Goal: Complete application form

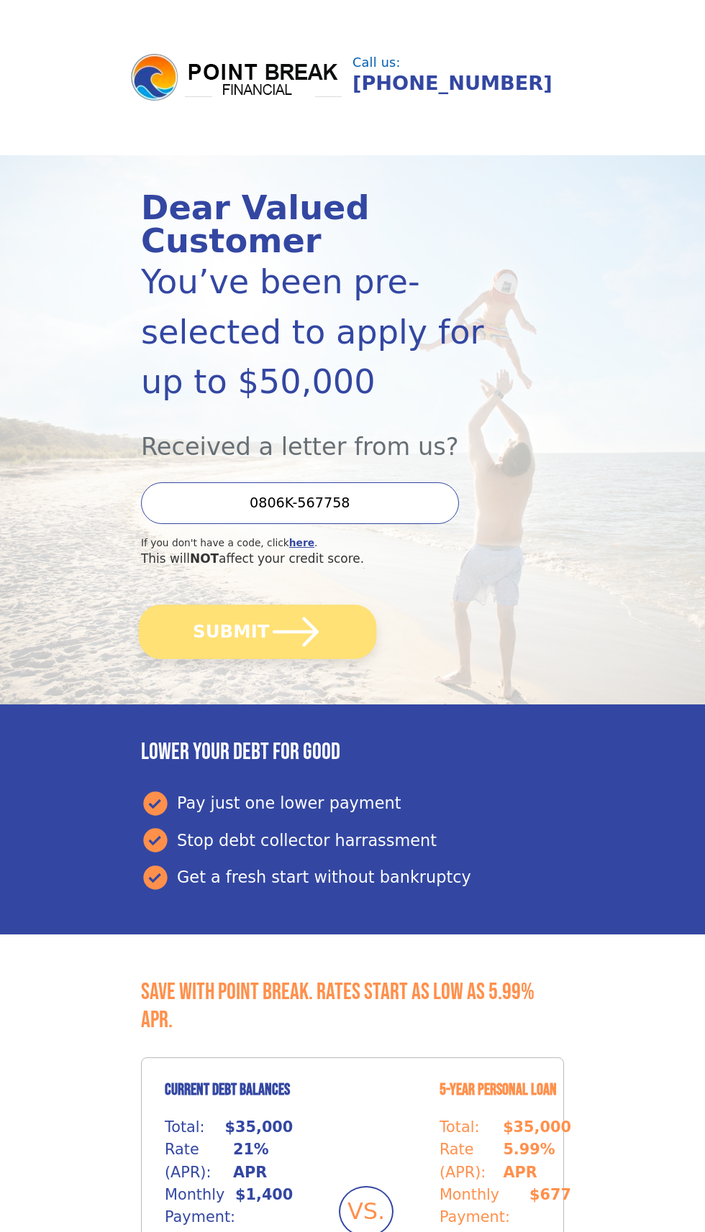
click at [328, 618] on button "SUBMIT" at bounding box center [257, 632] width 237 height 54
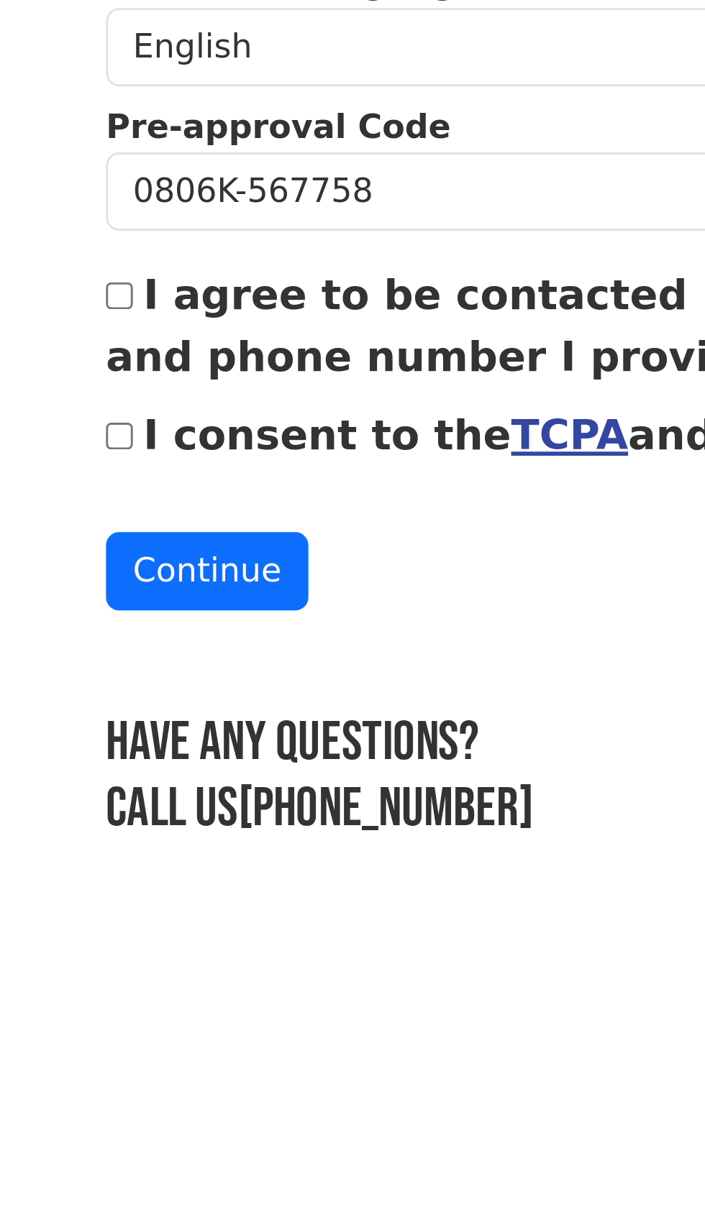
click at [119, 806] on label "I agree to be contacted by Point Break at the email address and phone number I …" at bounding box center [351, 814] width 499 height 39
click at [111, 806] on input "I agree to be contacted by Point Break at the email address and phone number I …" at bounding box center [106, 804] width 9 height 9
checkbox input "true"
click at [111, 848] on input "I consent to the TCPA and Credit Pull Consent" at bounding box center [106, 852] width 9 height 9
checkbox input "true"
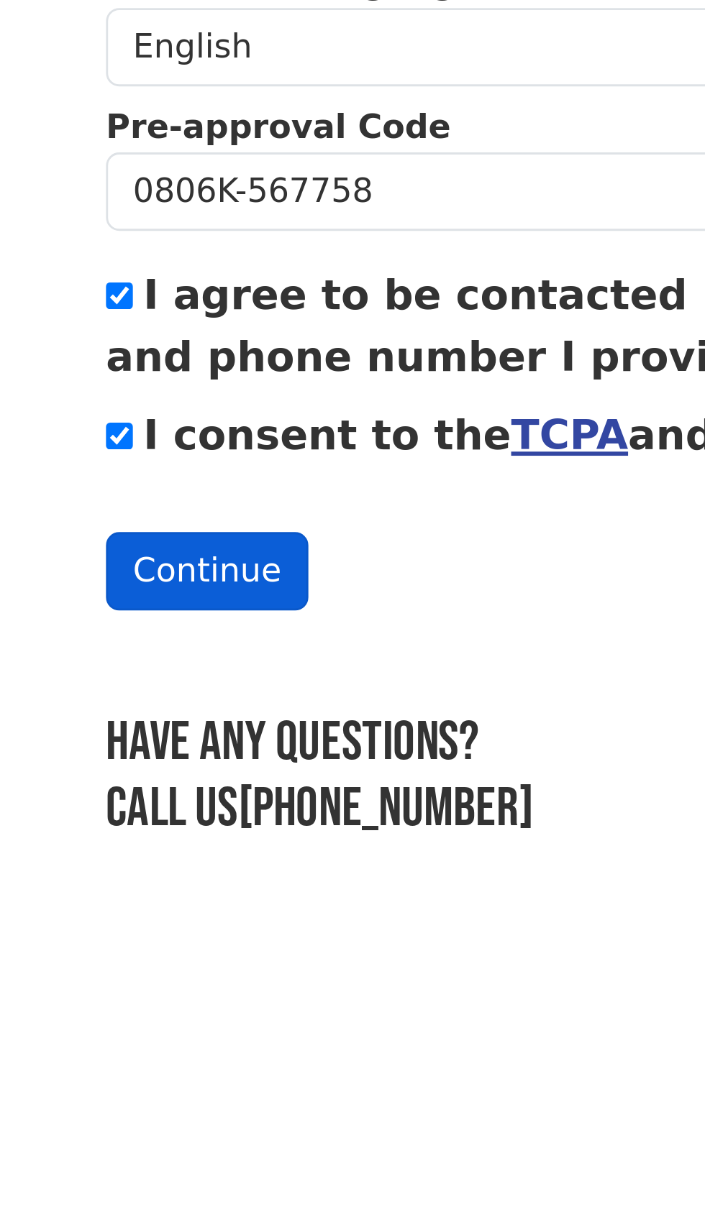
click at [145, 903] on button "Continue" at bounding box center [137, 900] width 70 height 27
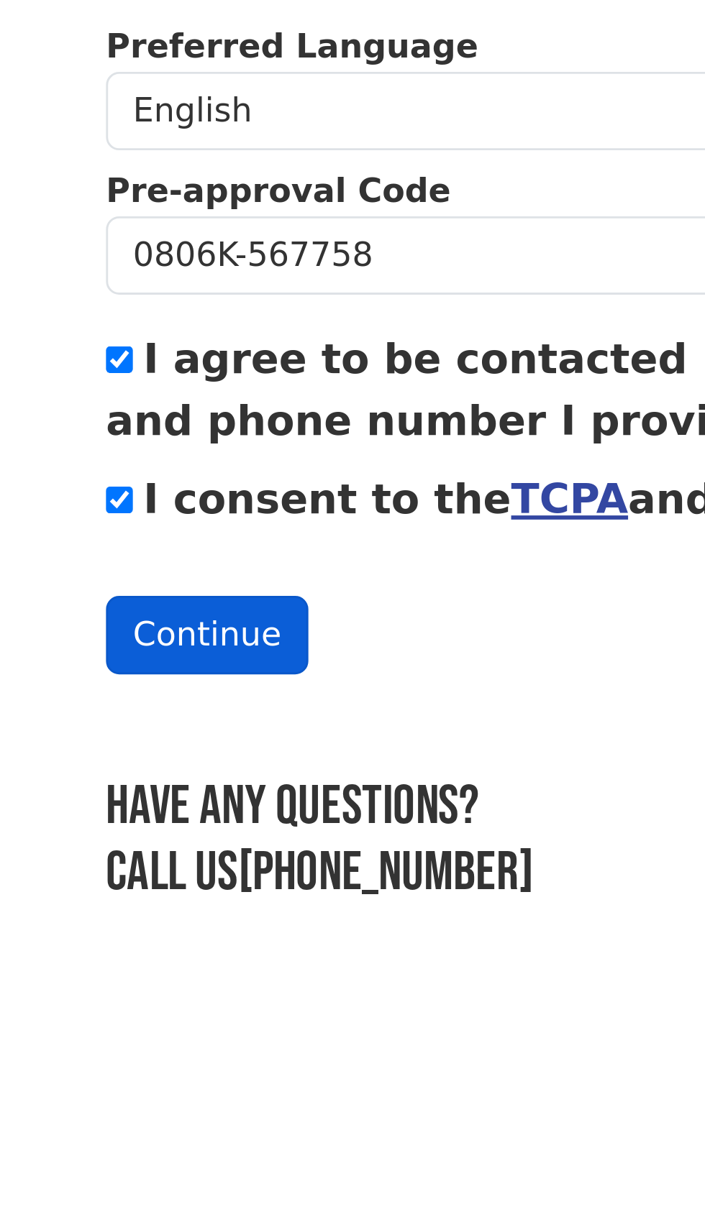
click at [144, 1025] on button "Continue" at bounding box center [137, 1024] width 70 height 27
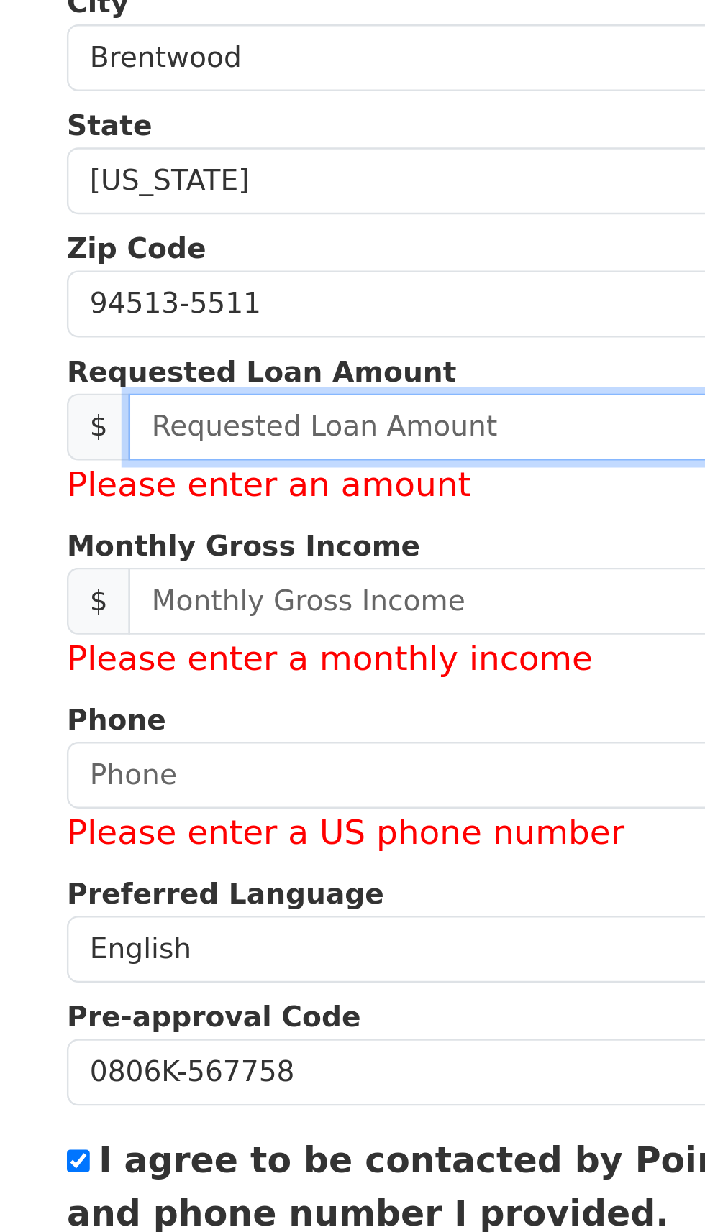
click at [180, 631] on input "text" at bounding box center [364, 628] width 475 height 27
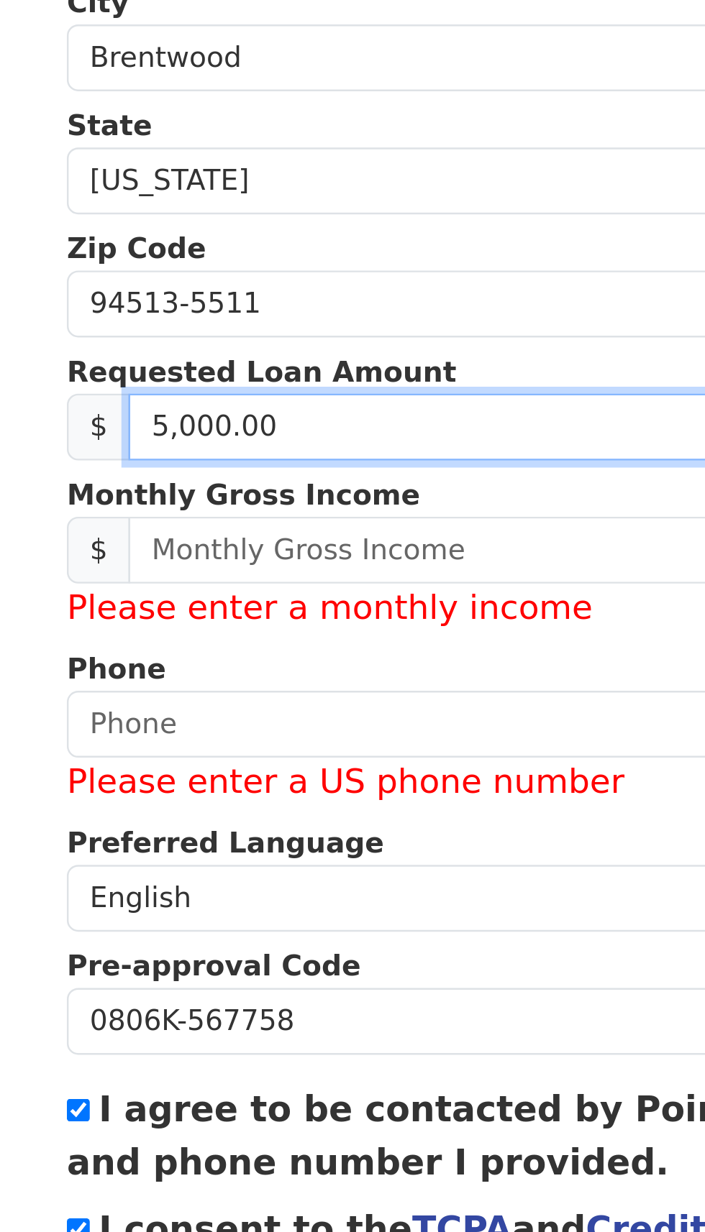
type input "50,000.00"
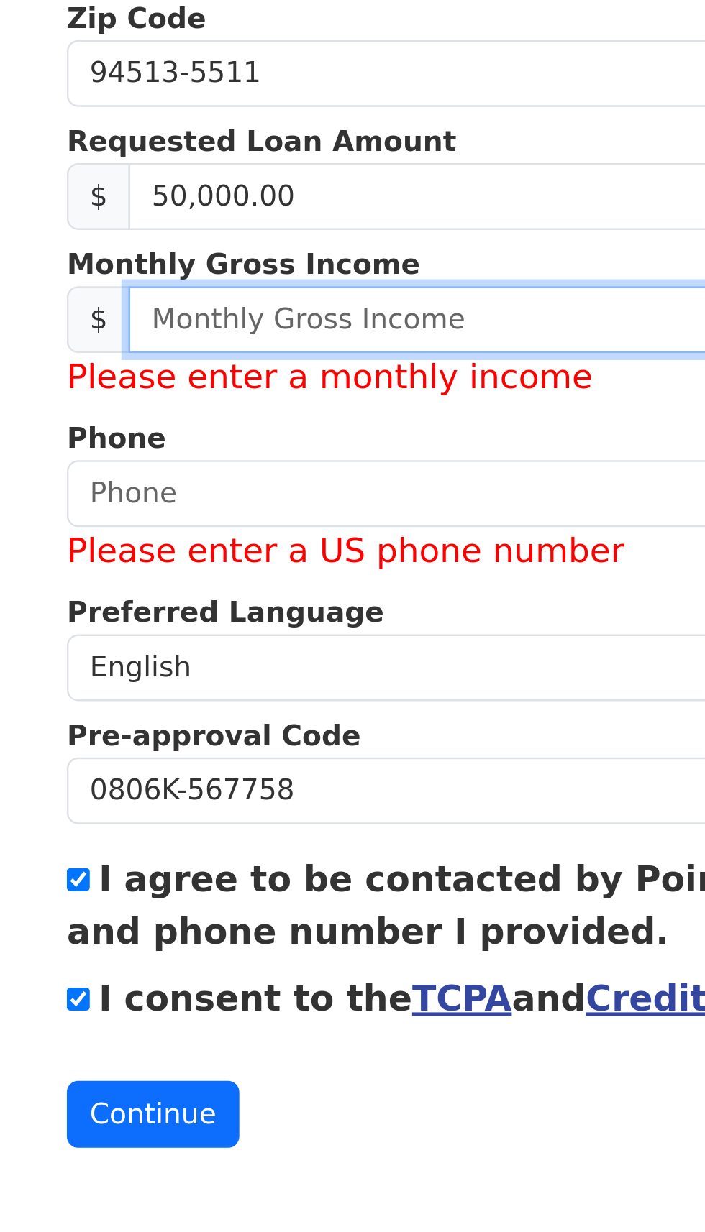
click at [284, 685] on input "text" at bounding box center [364, 678] width 475 height 27
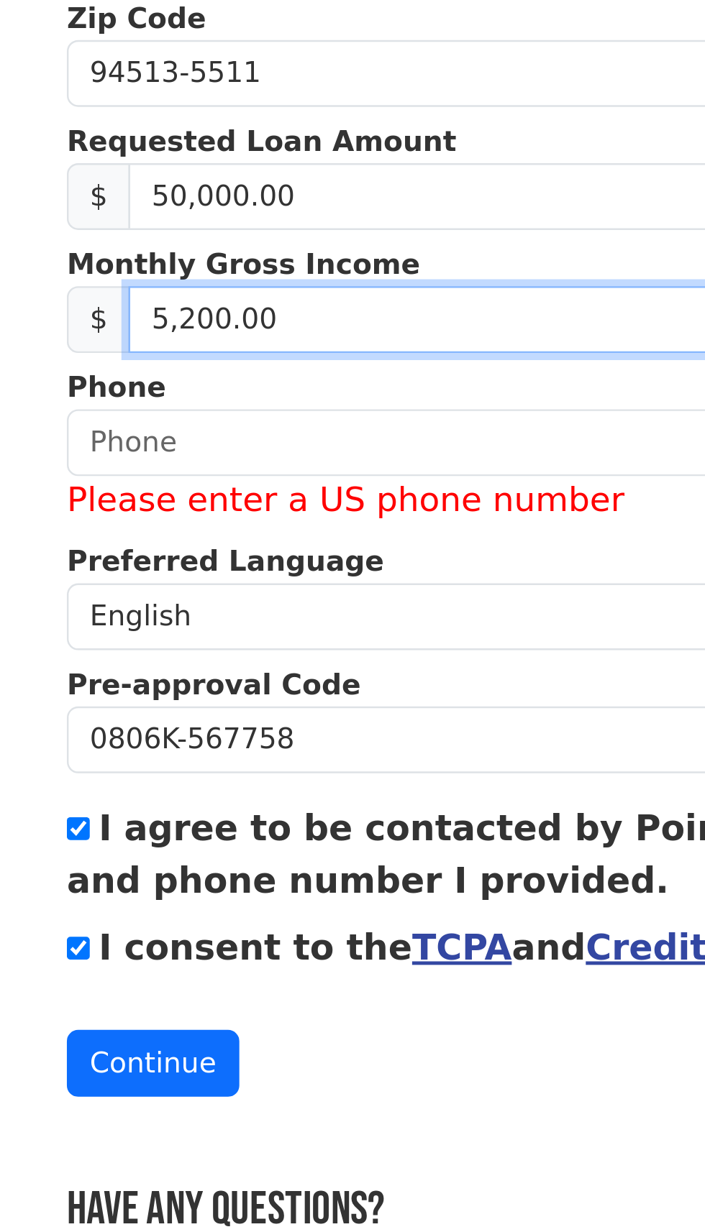
type input "52,000.00"
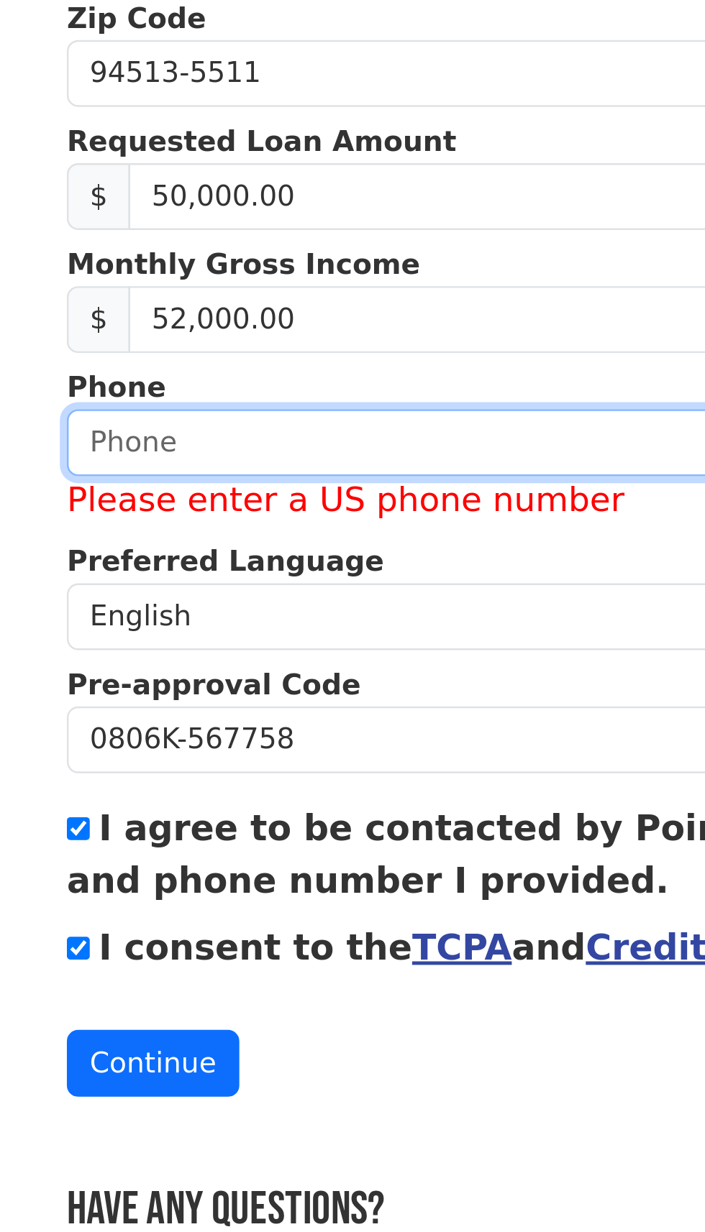
click at [163, 735] on input "text" at bounding box center [352, 728] width 500 height 27
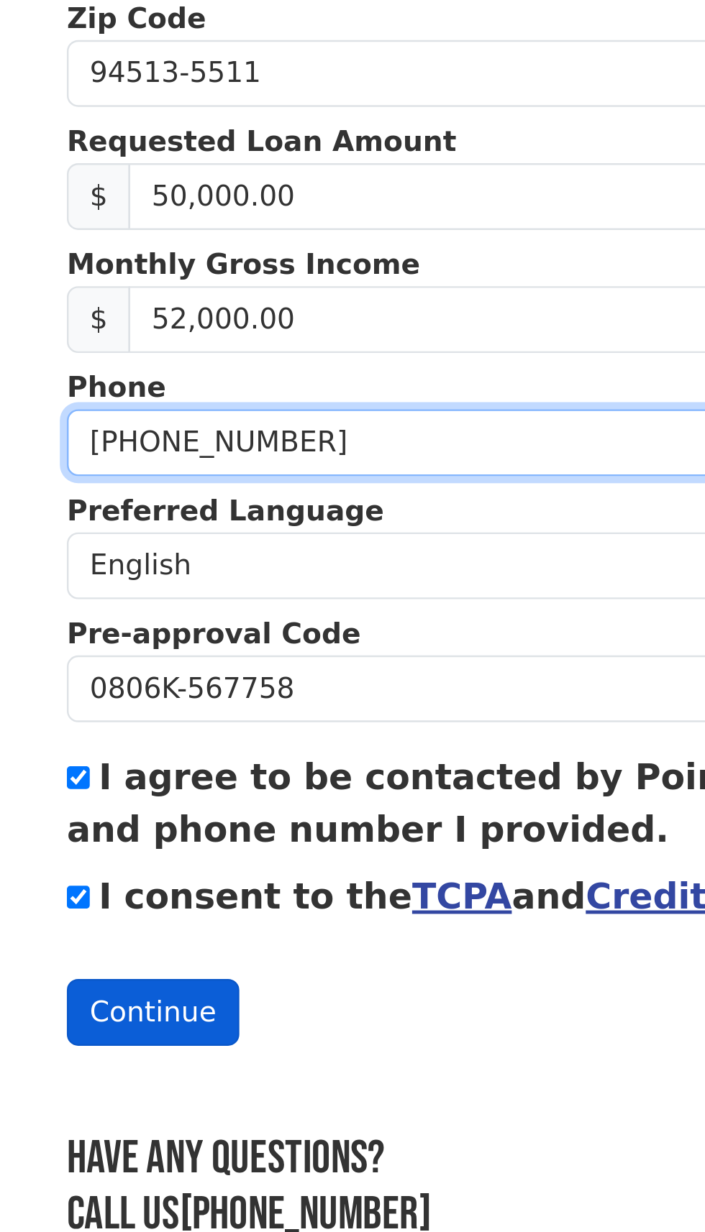
type input "(925) 998-1420"
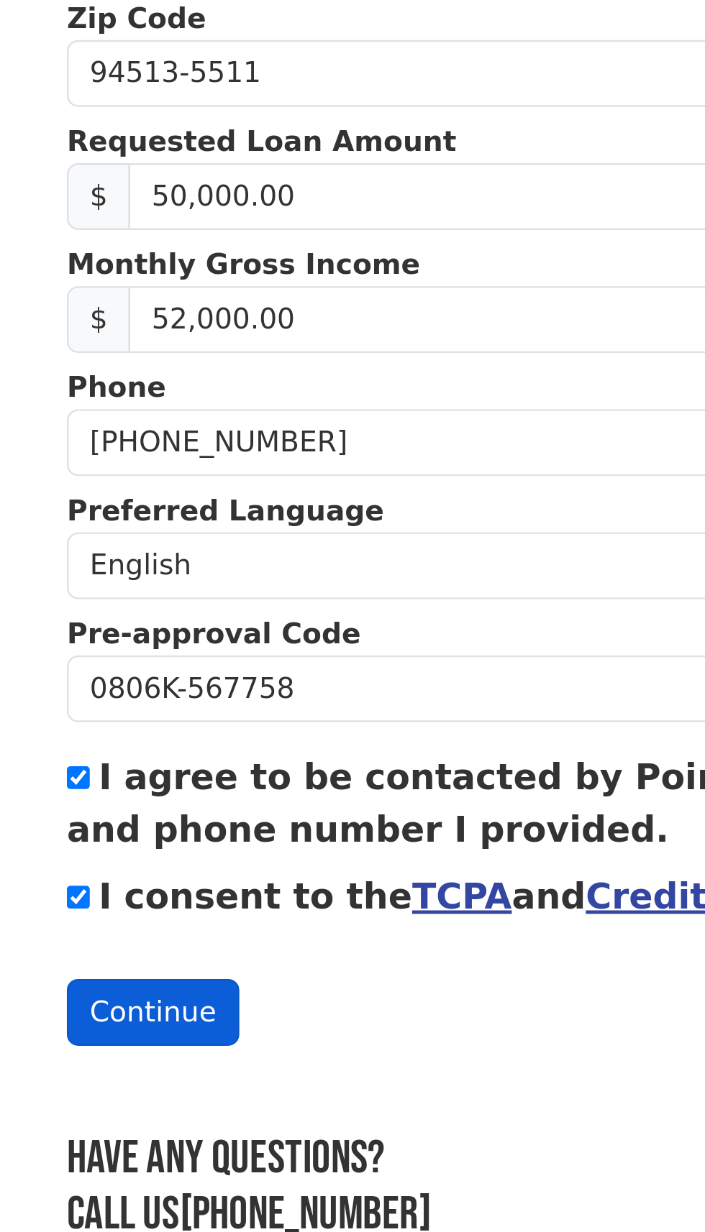
click at [142, 958] on button "Continue" at bounding box center [137, 961] width 70 height 27
click at [139, 971] on button "Continue" at bounding box center [137, 961] width 70 height 27
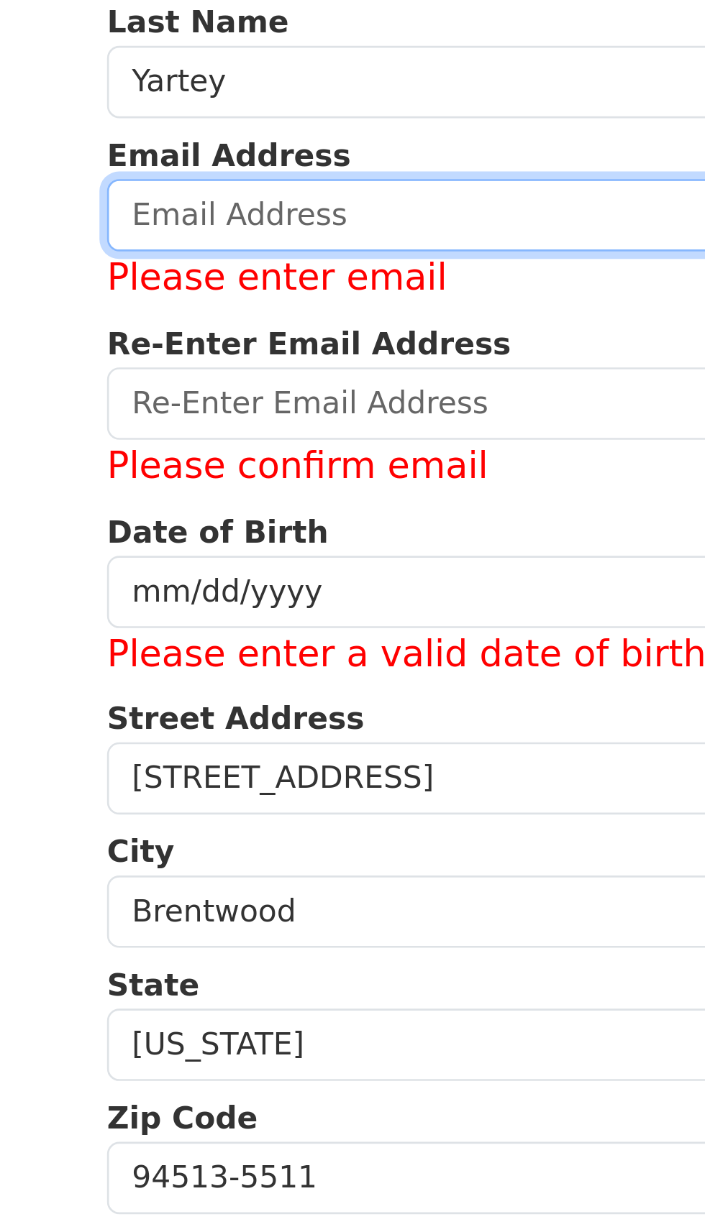
click at [139, 219] on input "email" at bounding box center [352, 214] width 500 height 27
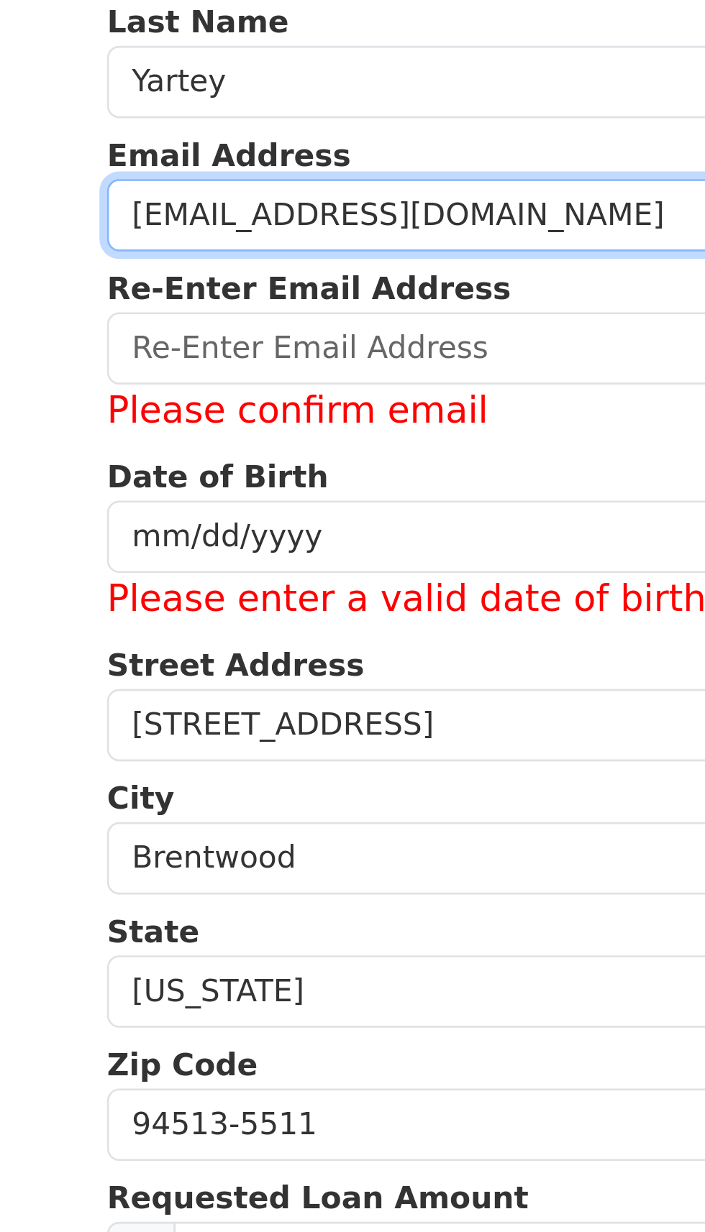
type input "ayartey@hotmail.com"
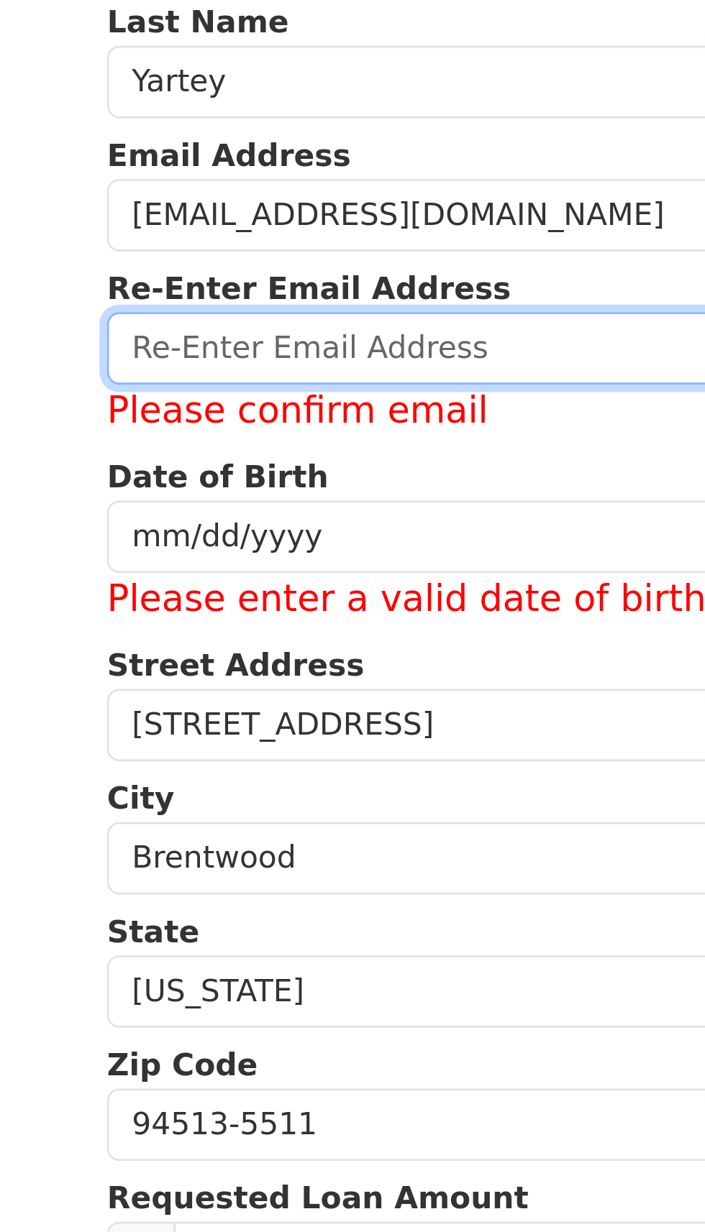
click at [237, 261] on input "email" at bounding box center [352, 264] width 500 height 27
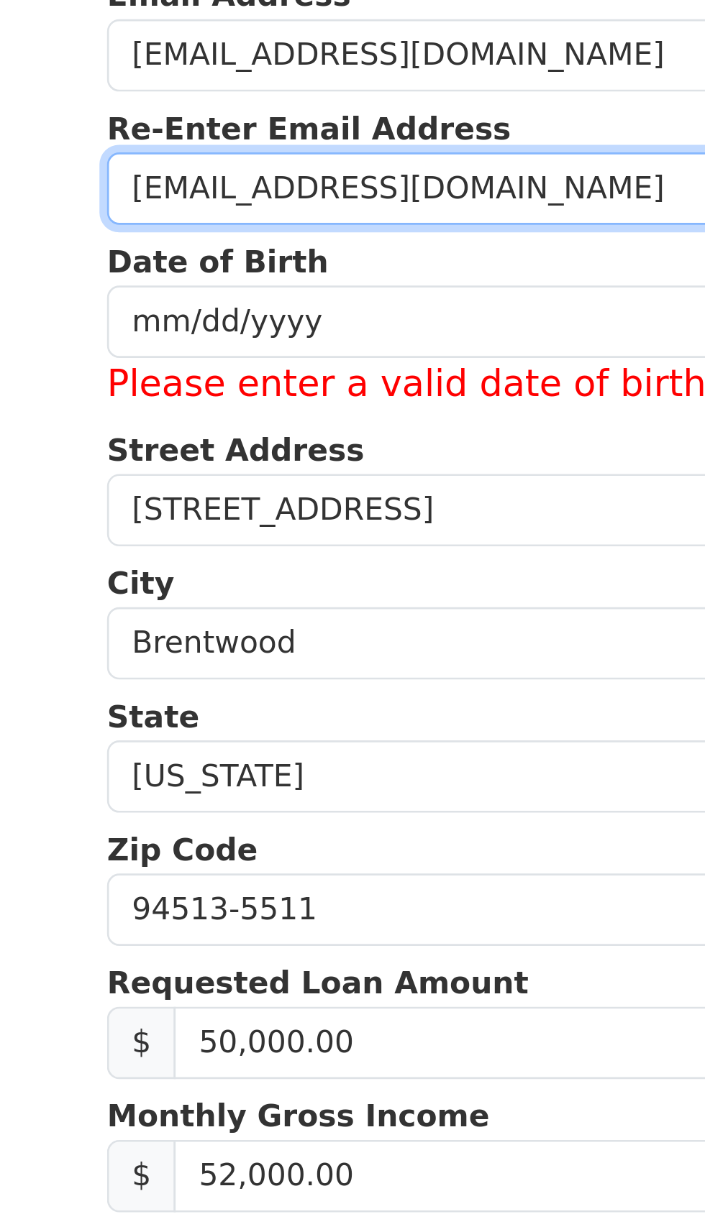
type input "ayartey@hotmail.com"
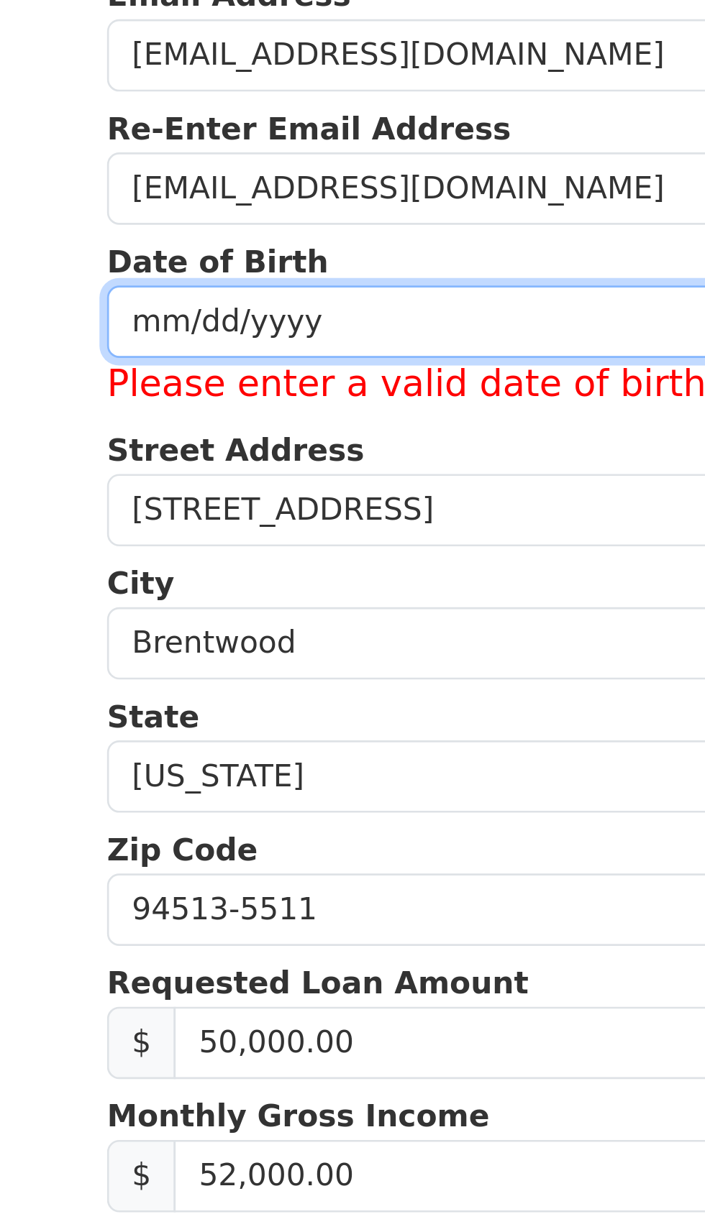
click at [204, 320] on input "date" at bounding box center [352, 314] width 500 height 27
click at [167, 314] on input "date" at bounding box center [352, 314] width 500 height 27
type input "2025-06-28"
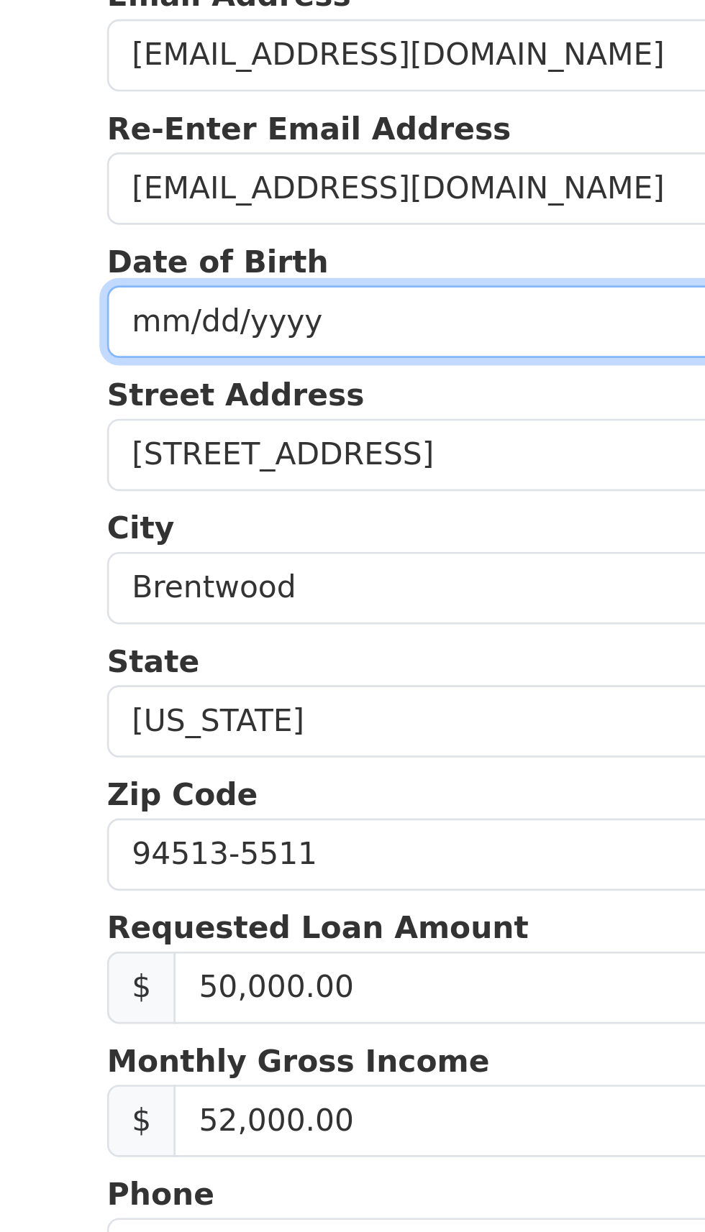
click at [177, 321] on input "2025-06-28" at bounding box center [352, 314] width 500 height 27
click at [184, 319] on input "2025-06-28" at bounding box center [352, 314] width 500 height 27
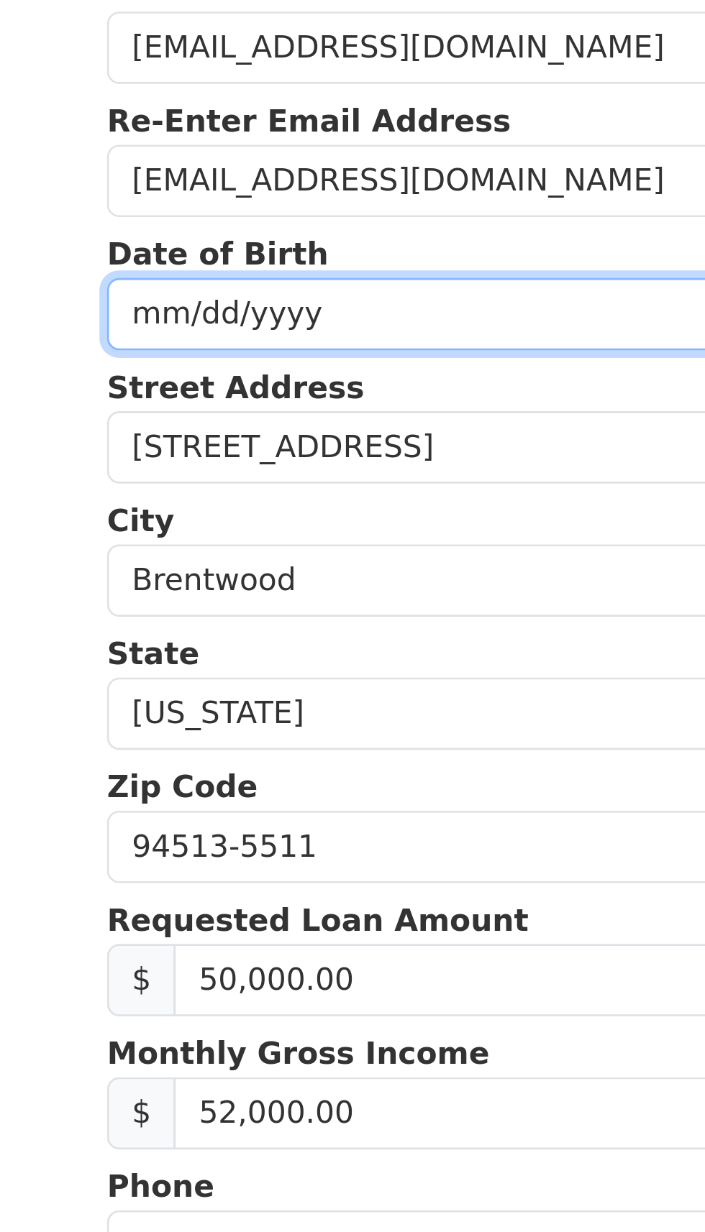
click at [164, 317] on input "2025-06-28" at bounding box center [352, 314] width 500 height 27
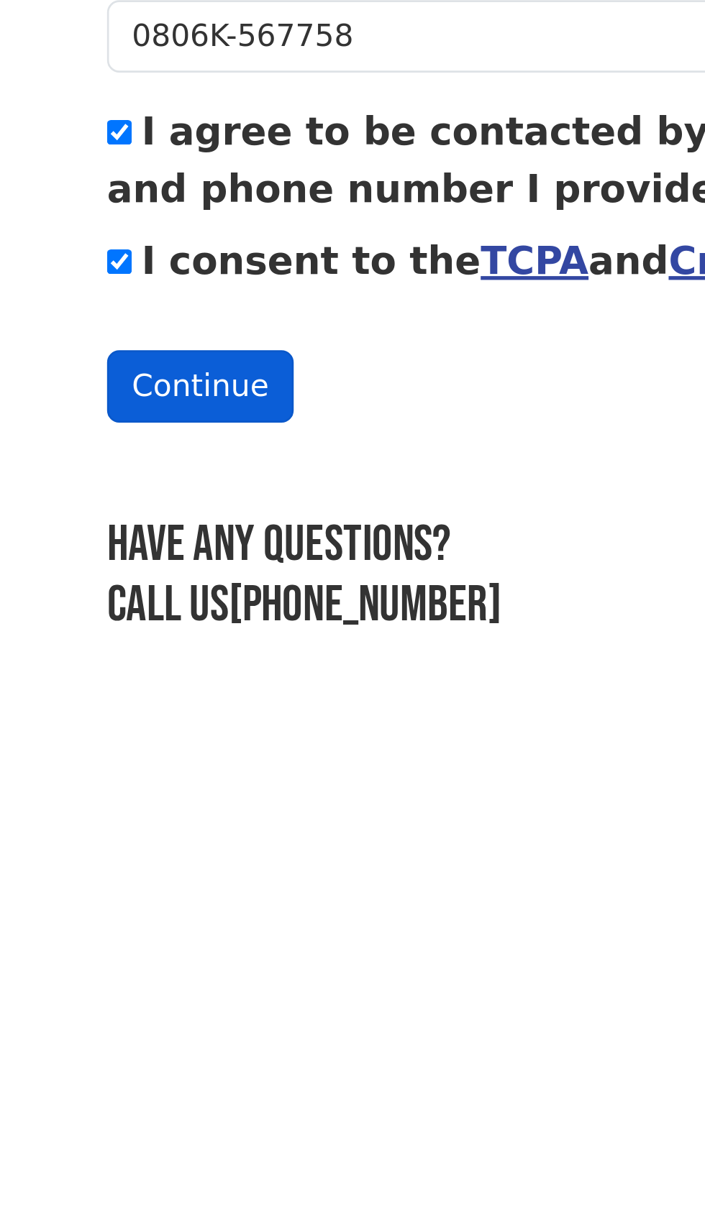
click at [135, 893] on button "Continue" at bounding box center [137, 900] width 70 height 27
click at [143, 900] on button "Continue" at bounding box center [137, 900] width 70 height 27
